Goal: Information Seeking & Learning: Learn about a topic

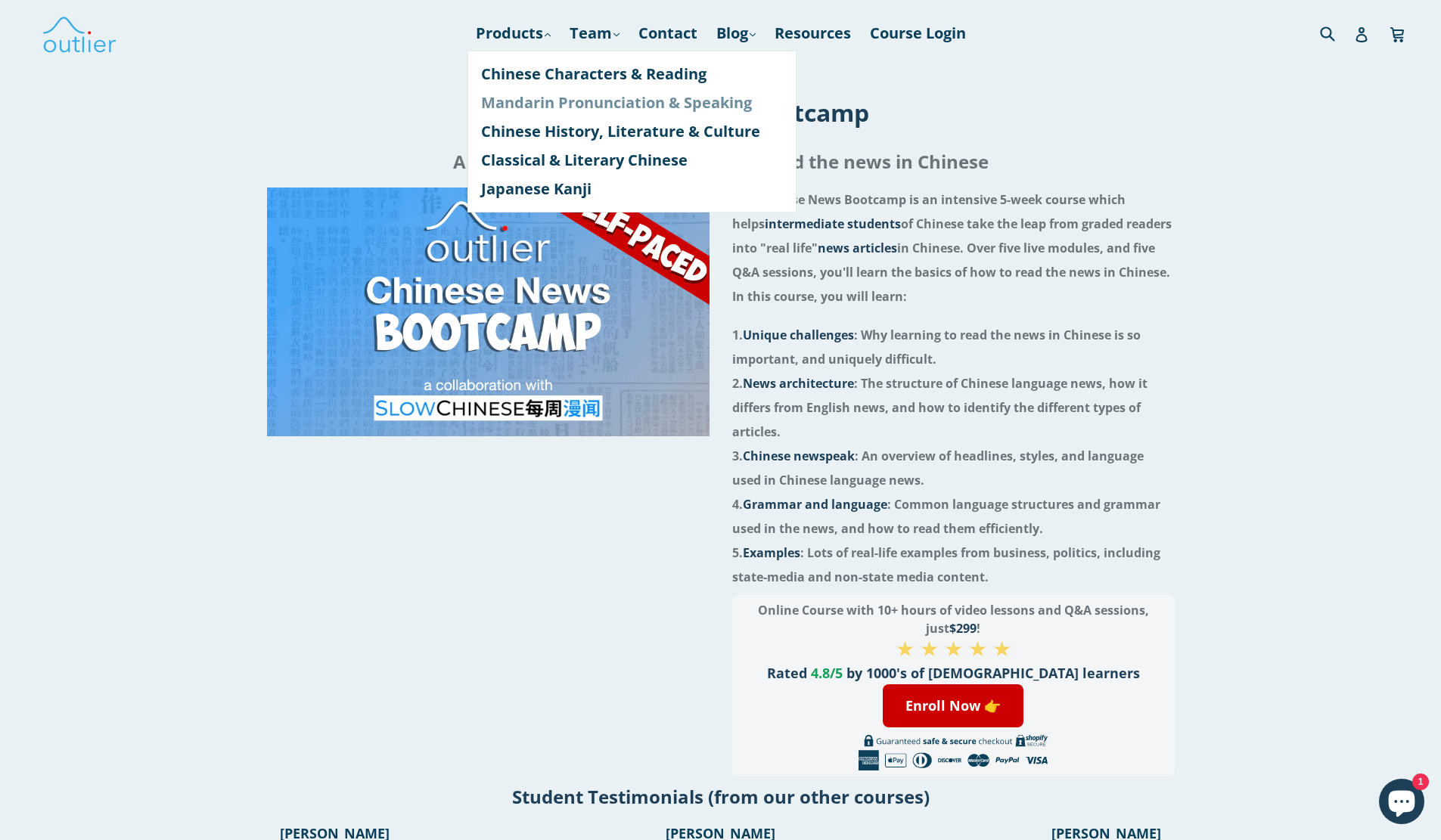
click at [549, 100] on link "Mandarin Pronunciation & Speaking" at bounding box center [632, 102] width 302 height 29
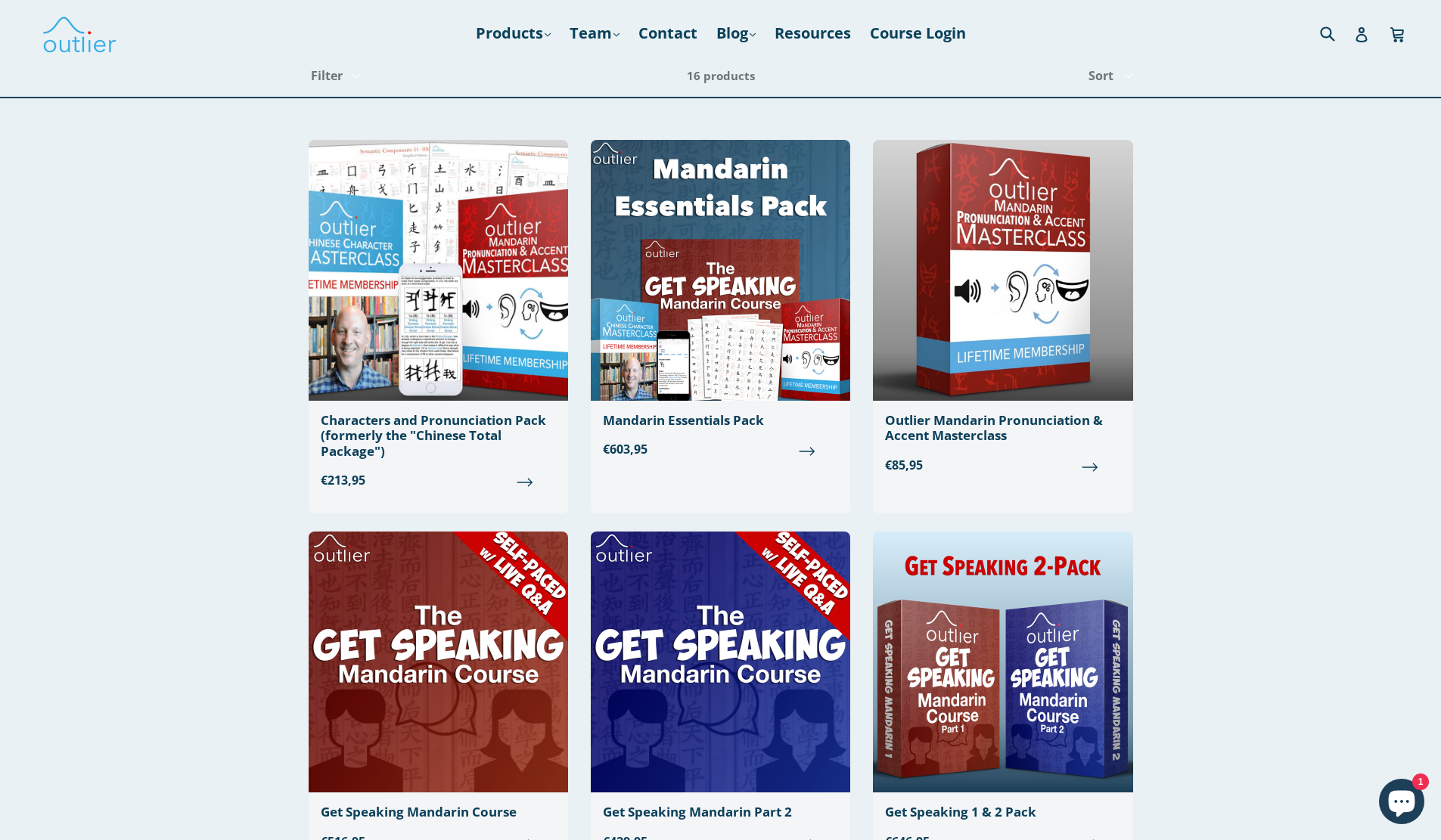
scroll to position [734, 0]
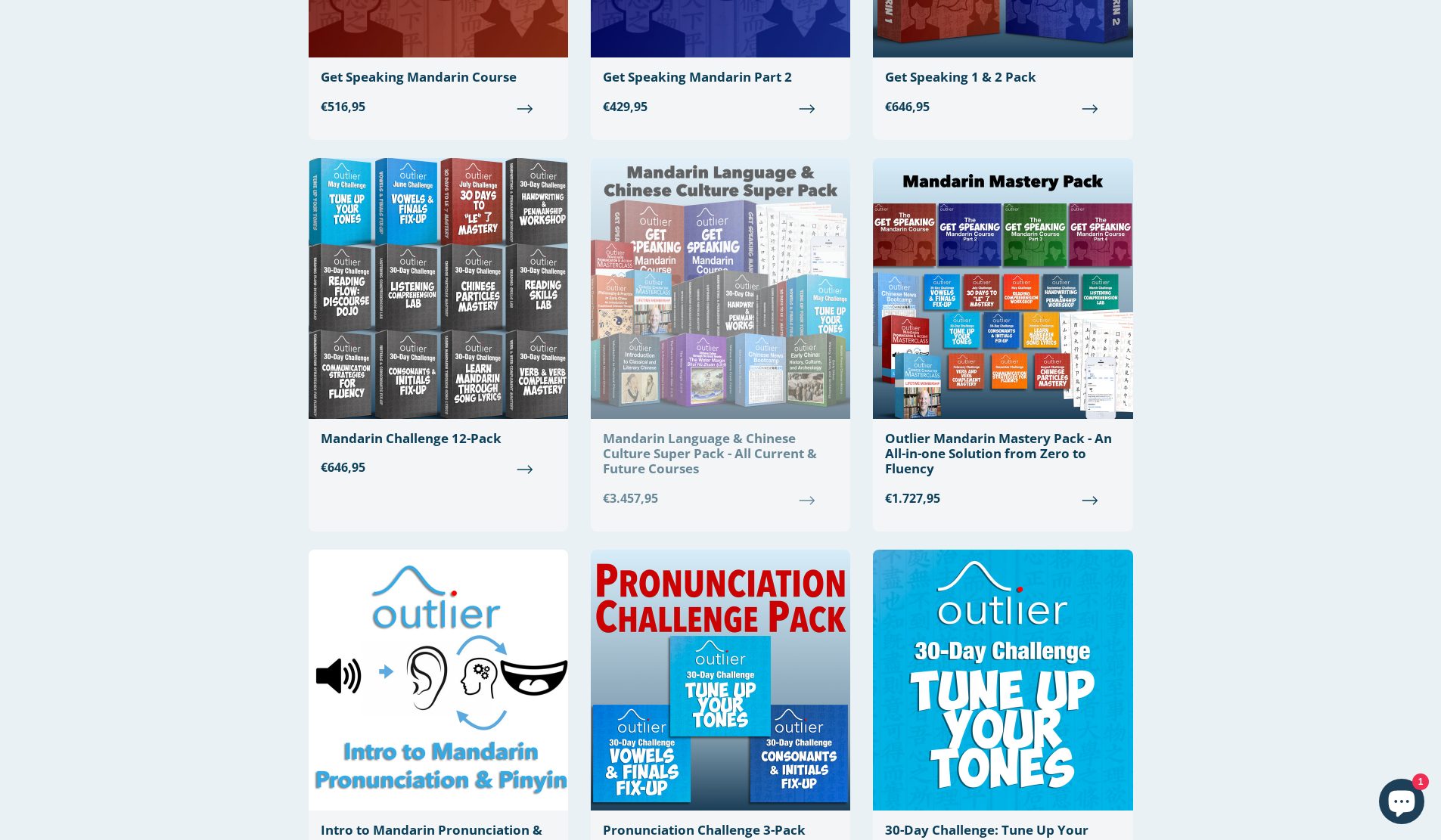
click at [755, 467] on div "Mandarin Language & Chinese Culture Super Pack - All Current & Future Courses" at bounding box center [720, 453] width 235 height 46
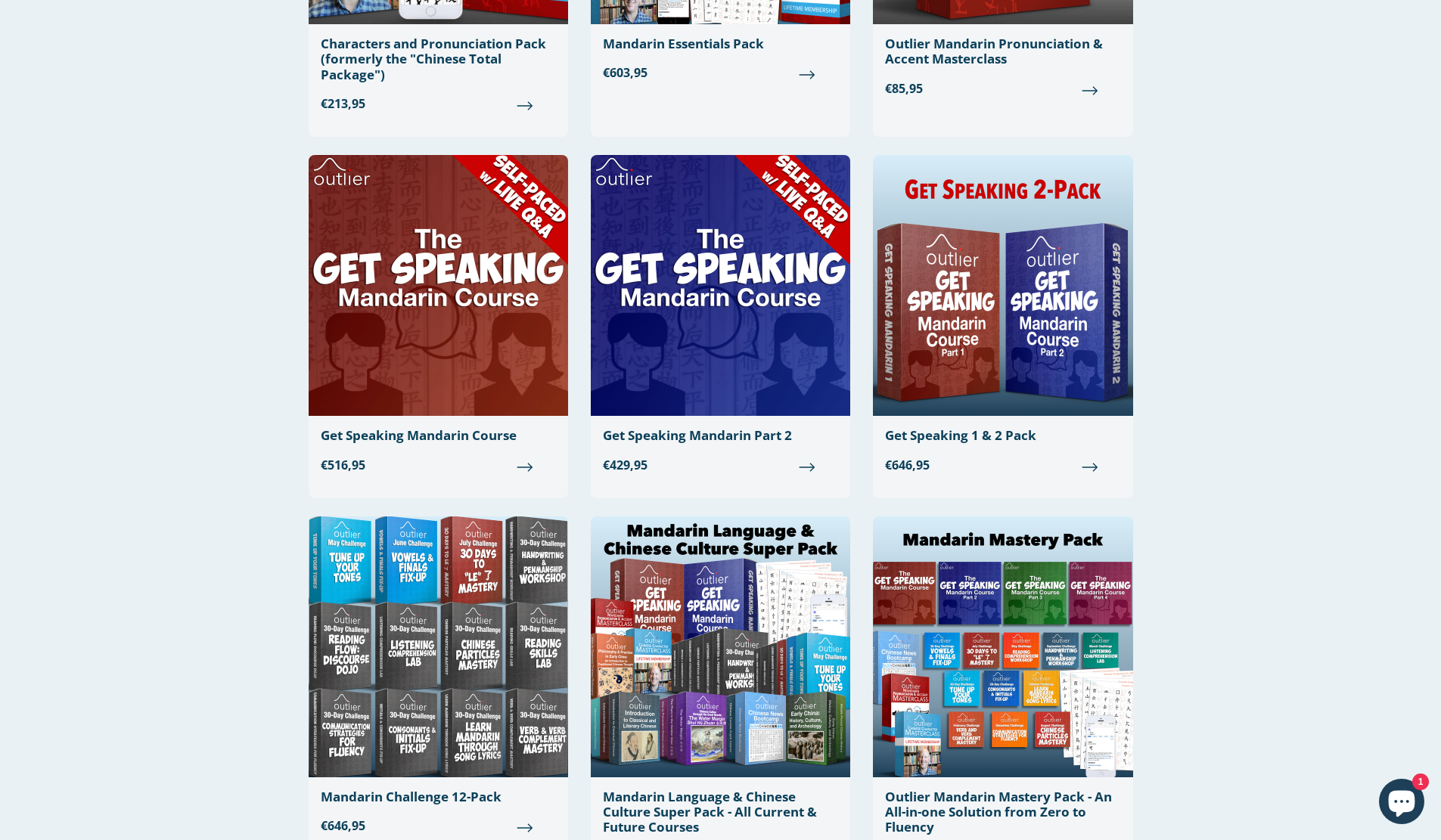
scroll to position [342, 0]
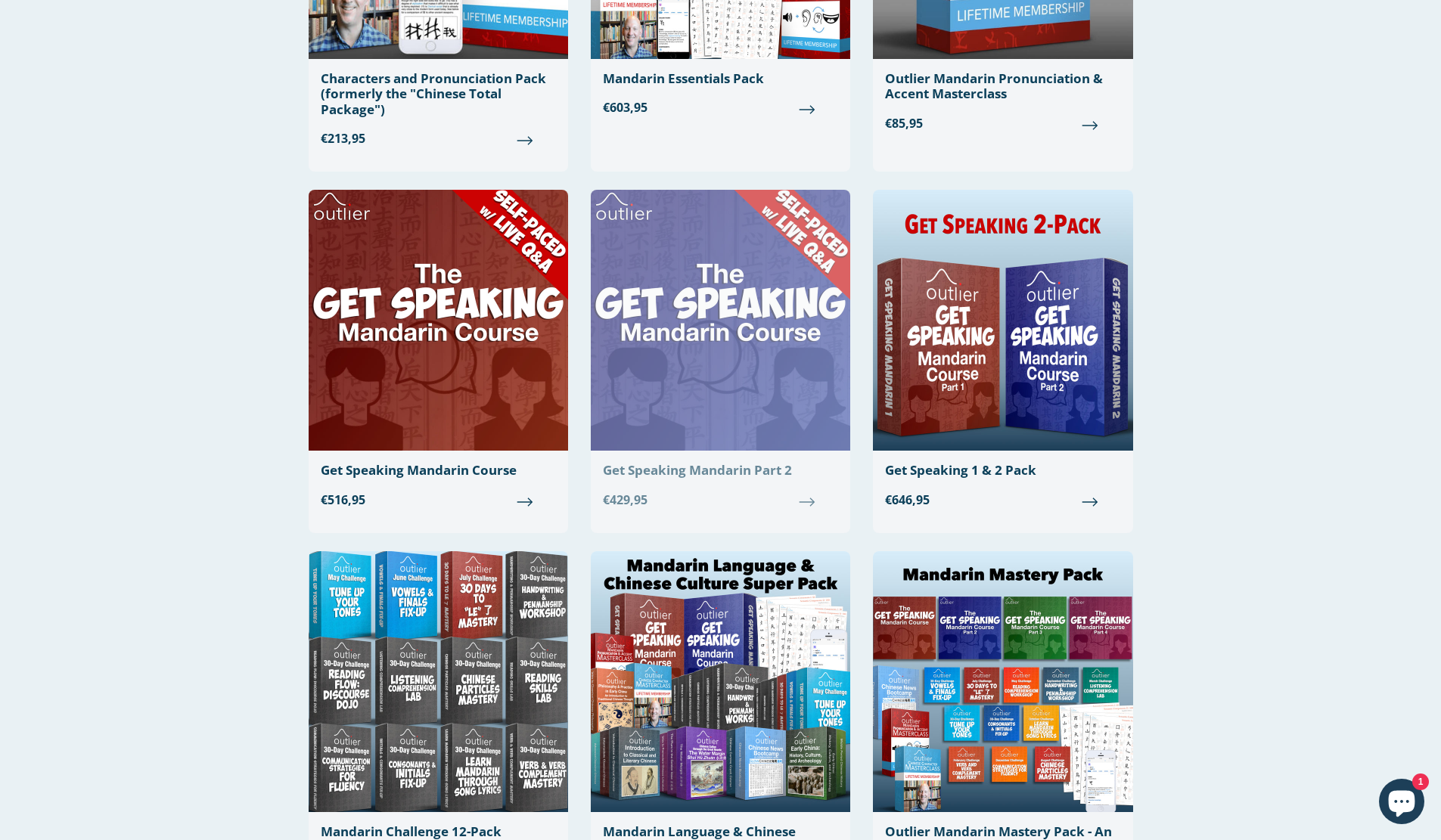
click at [666, 387] on img at bounding box center [720, 319] width 260 height 260
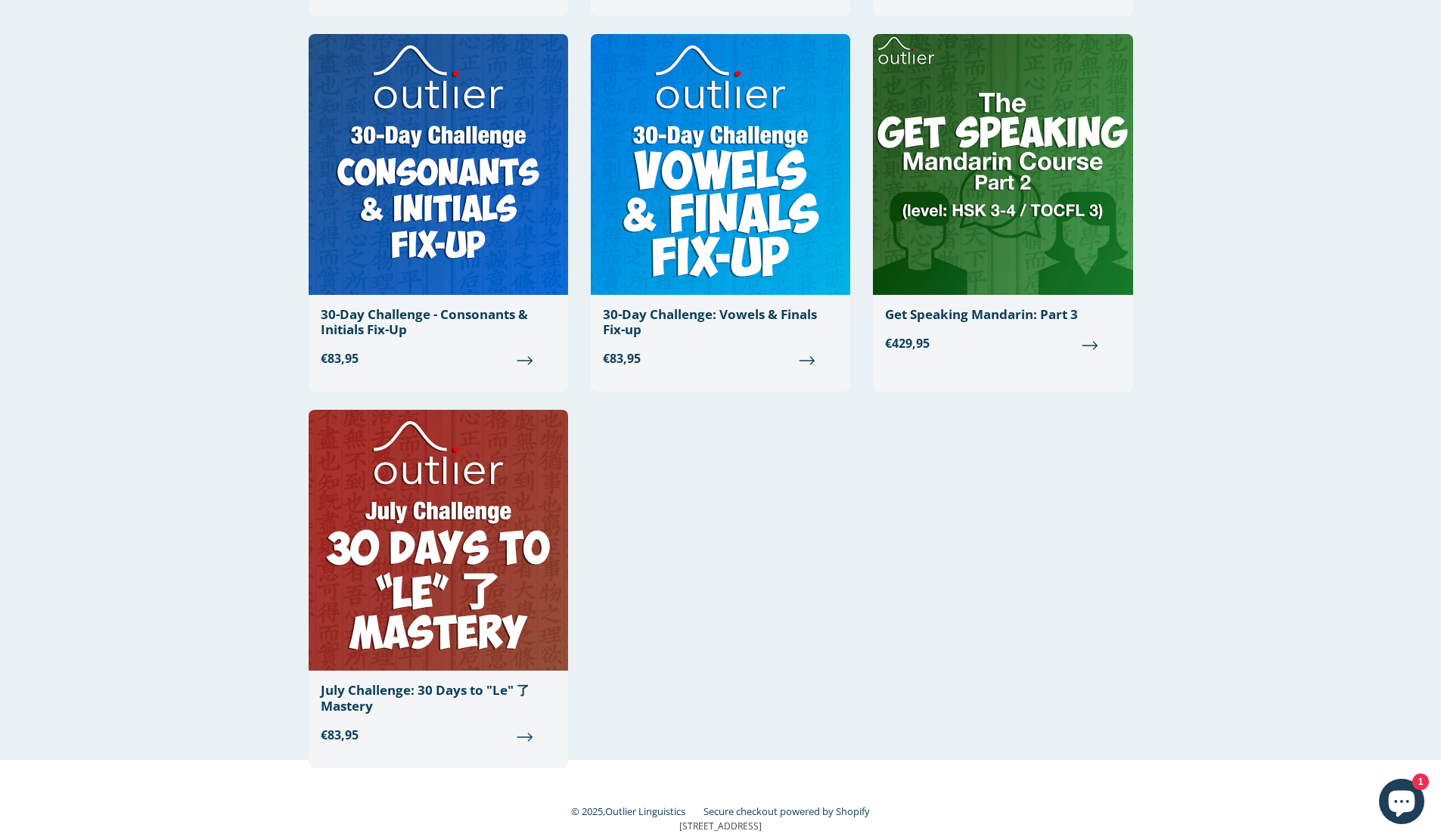
scroll to position [1625, 0]
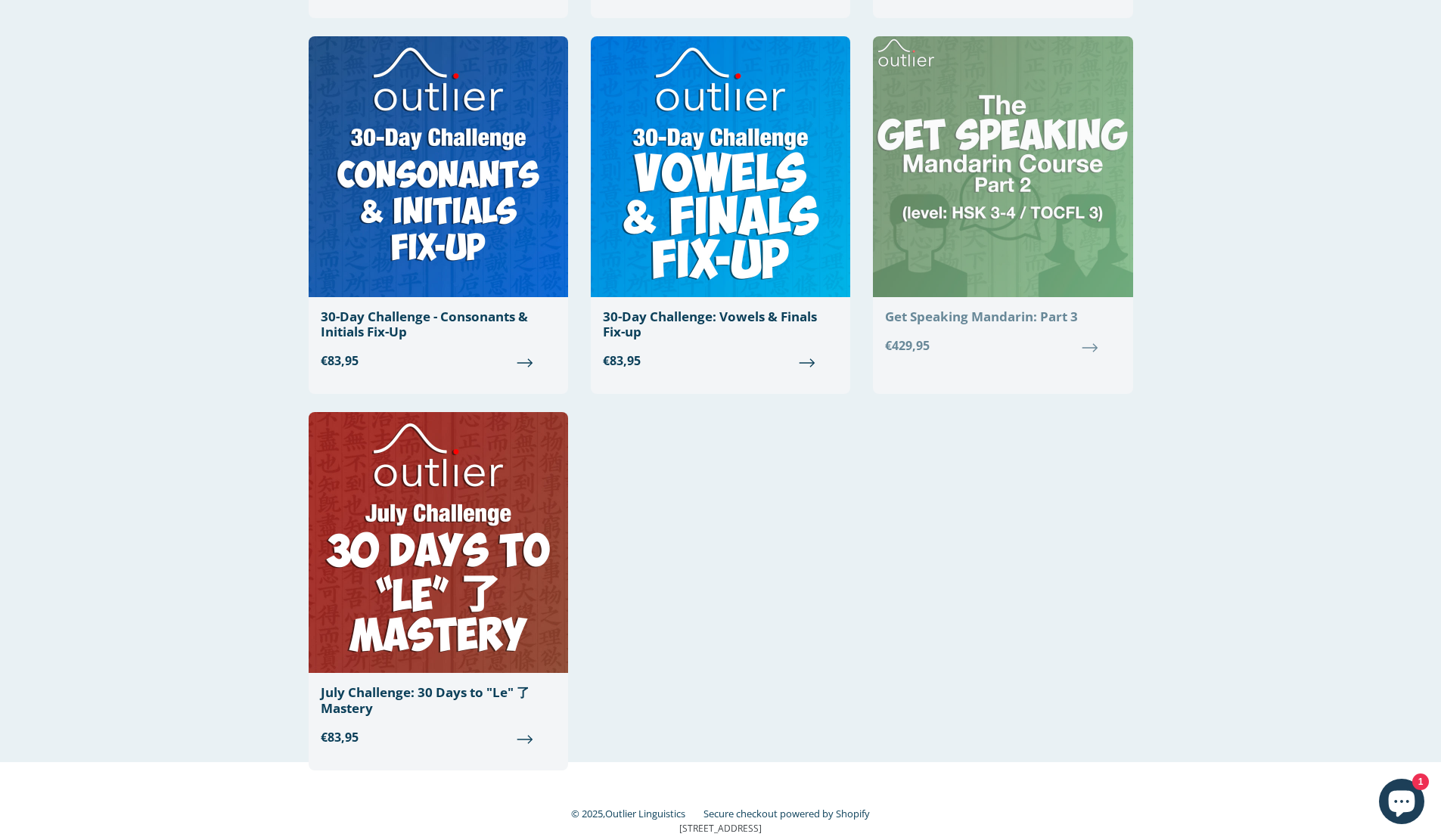
click at [975, 234] on img at bounding box center [1002, 166] width 260 height 260
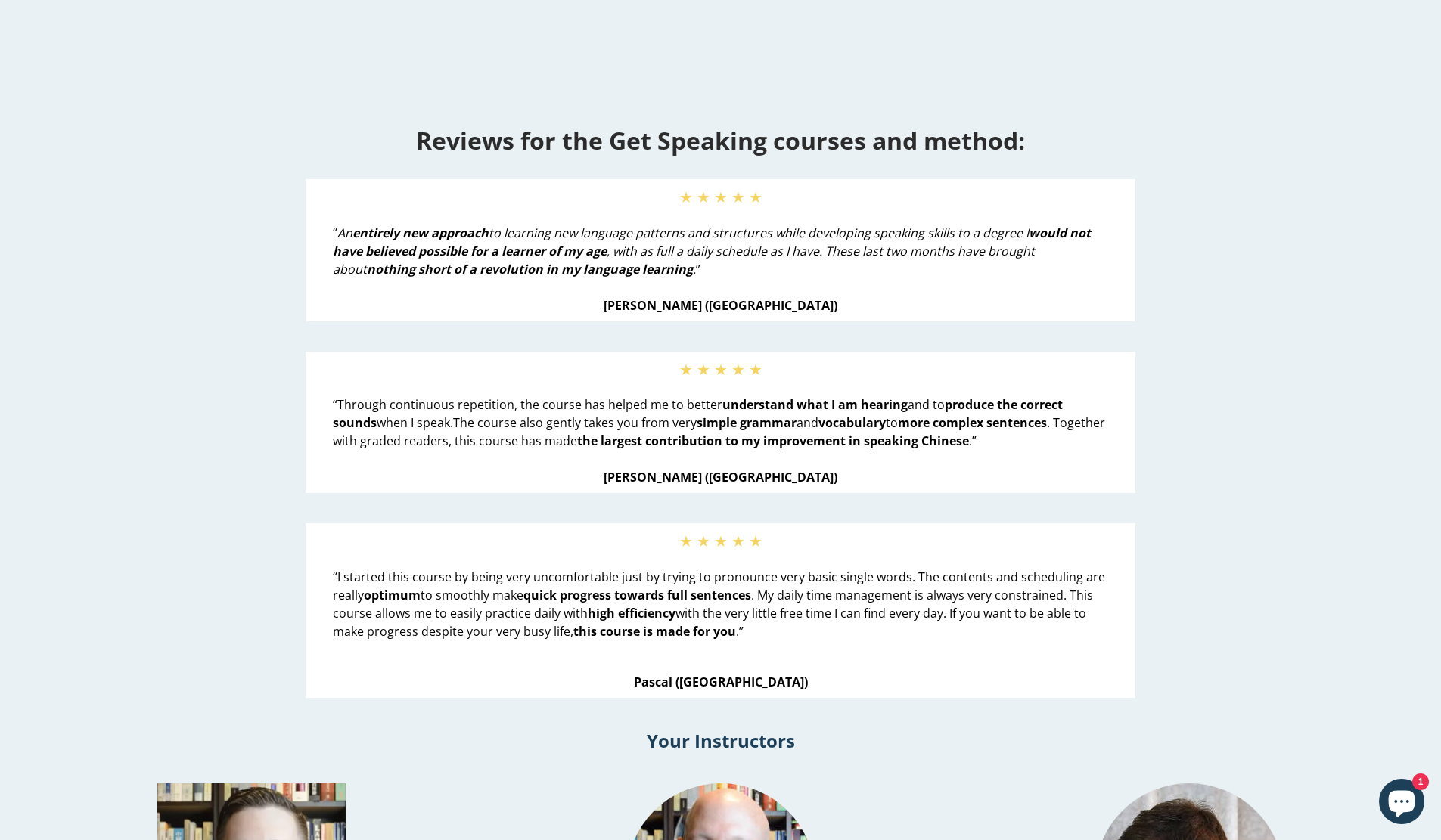
scroll to position [2204, 0]
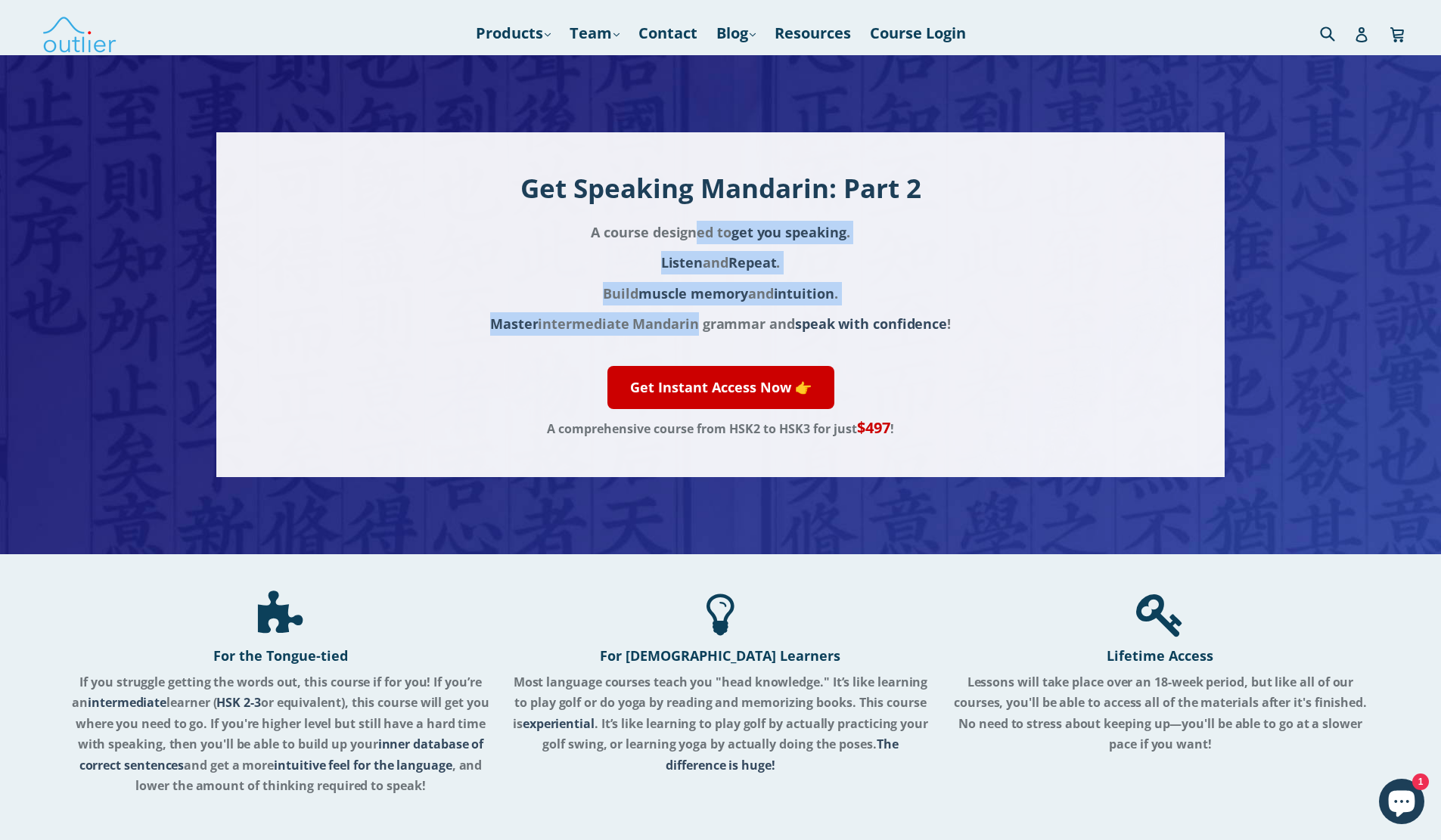
drag, startPoint x: 692, startPoint y: 231, endPoint x: 689, endPoint y: 315, distance: 84.1
click at [689, 315] on div "A course designed to get you speaking . Listen and Repeat . Build muscle memory…" at bounding box center [719, 278] width 726 height 115
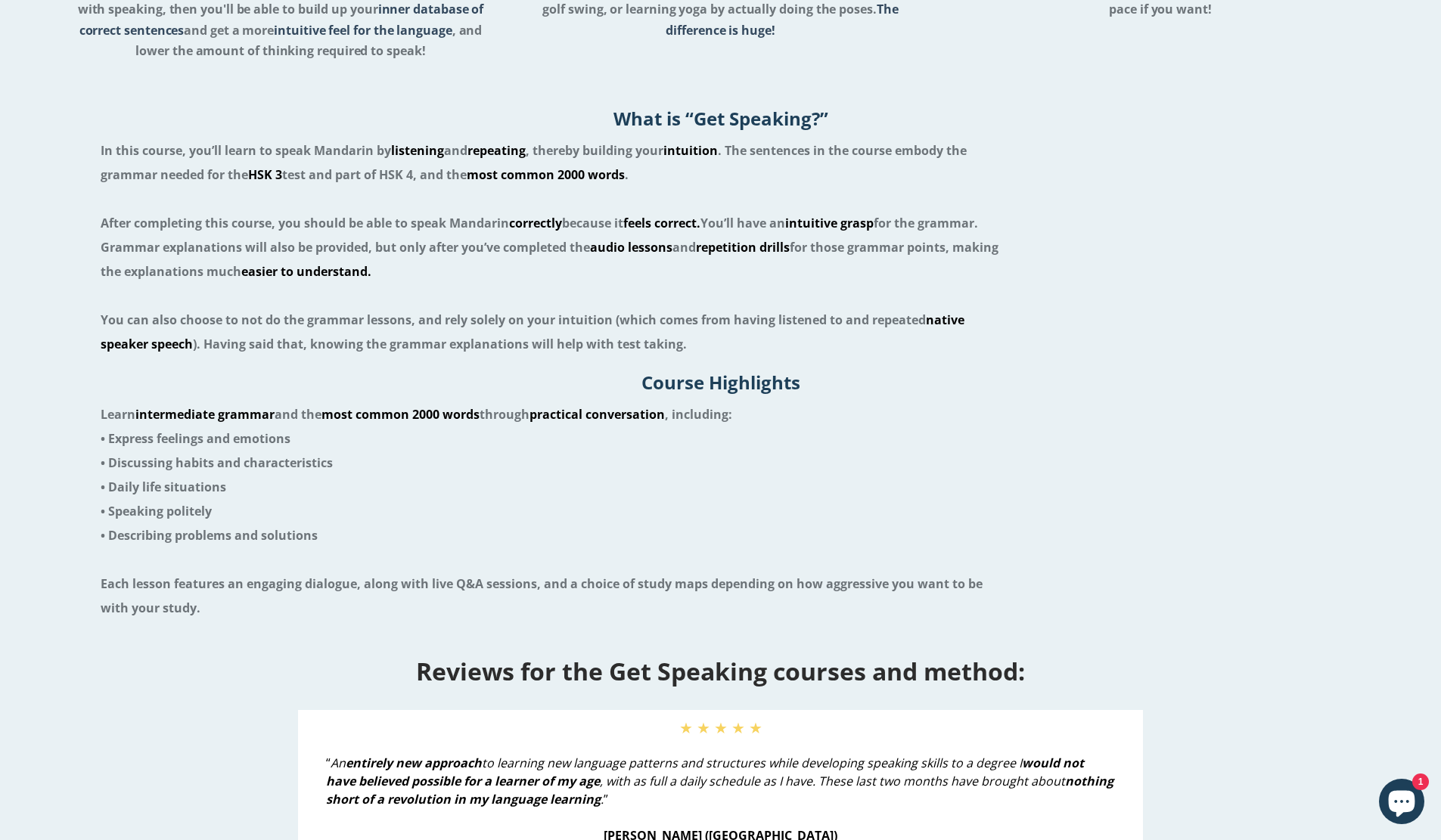
scroll to position [1470, 0]
